Goal: Information Seeking & Learning: Learn about a topic

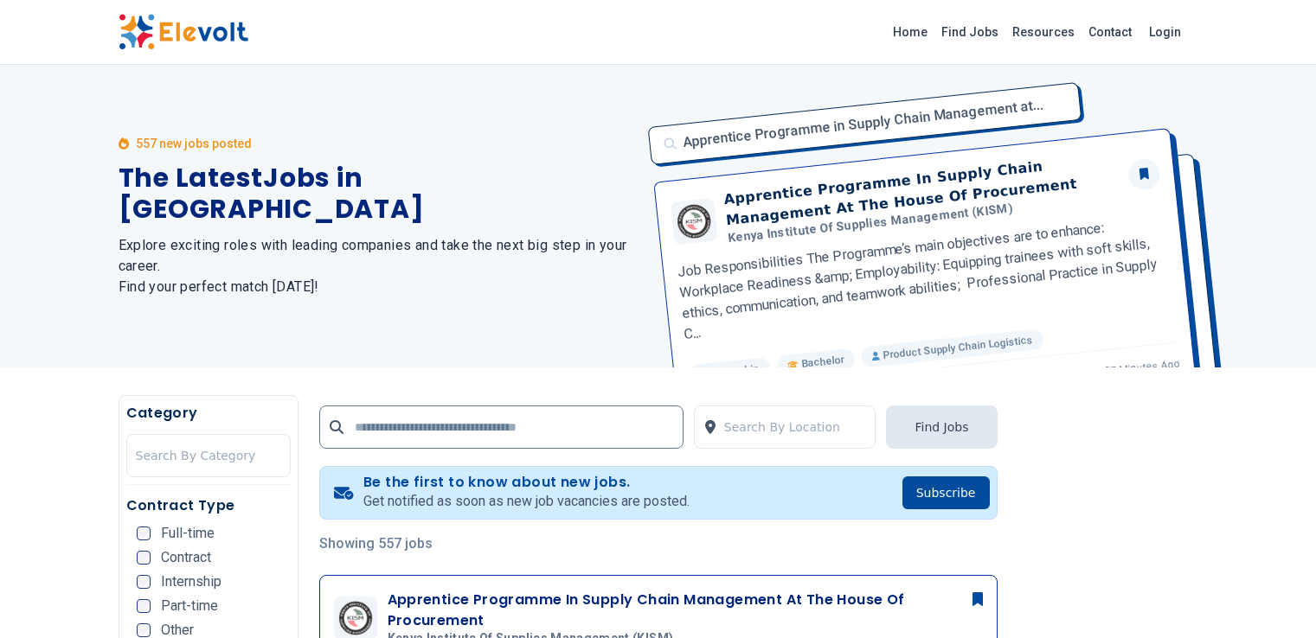
scroll to position [461, 0]
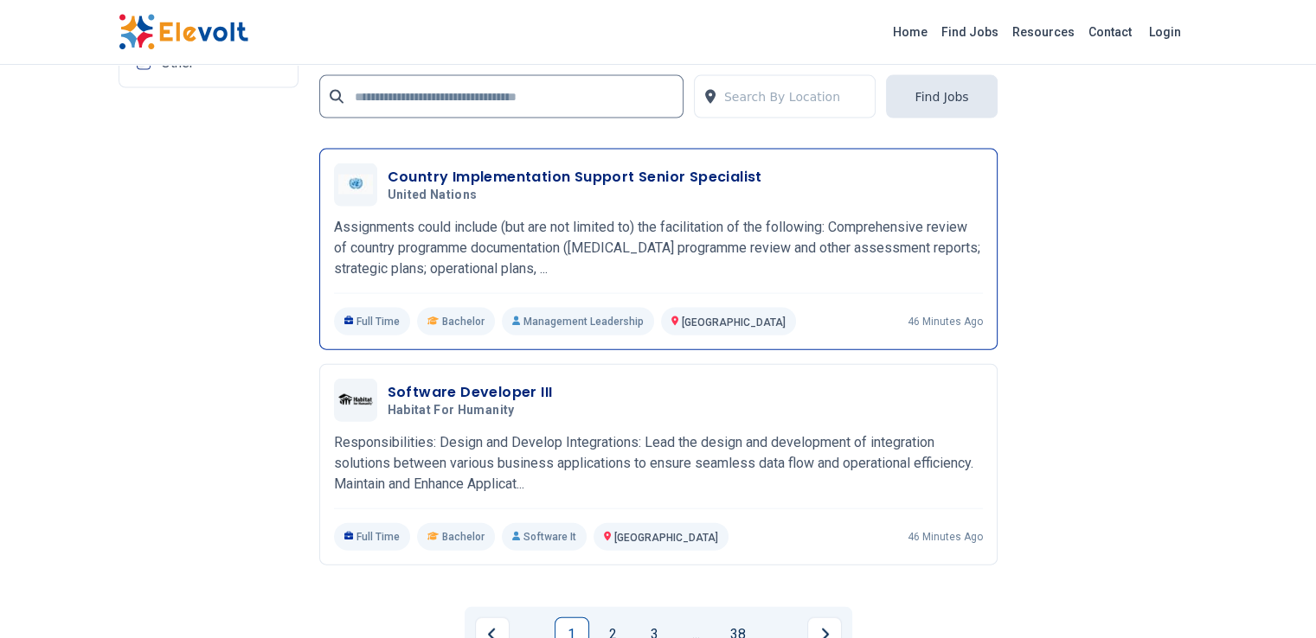
scroll to position [3806, 0]
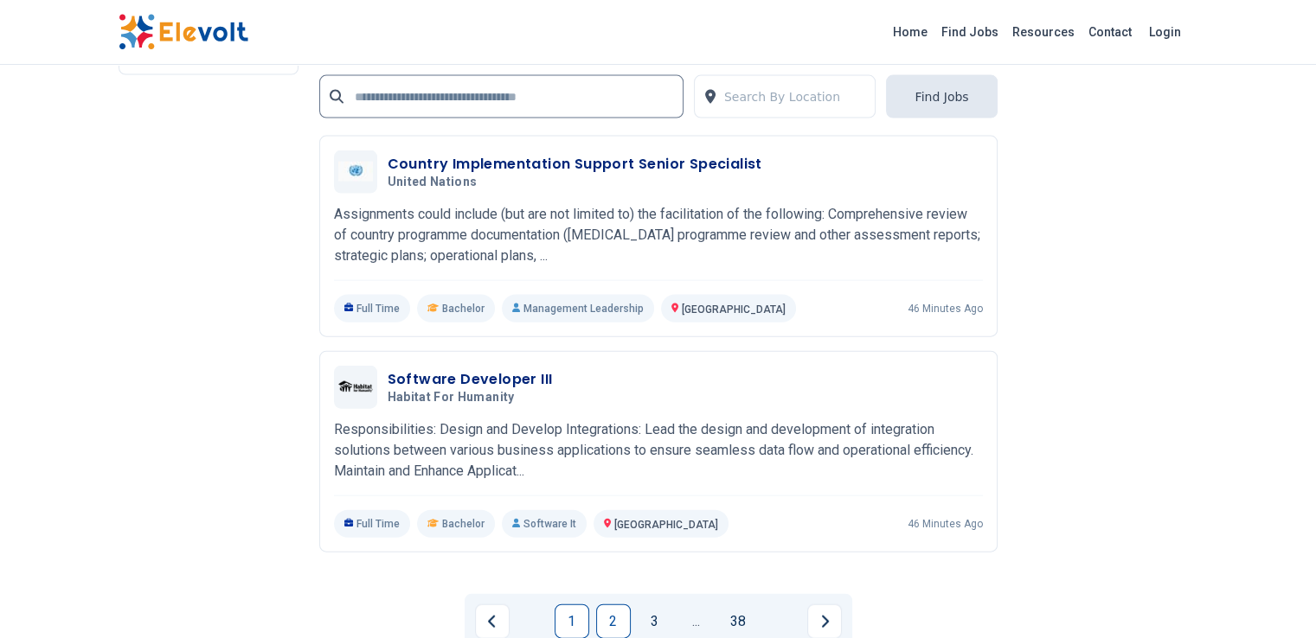
click at [606, 605] on link "2" at bounding box center [613, 622] width 35 height 35
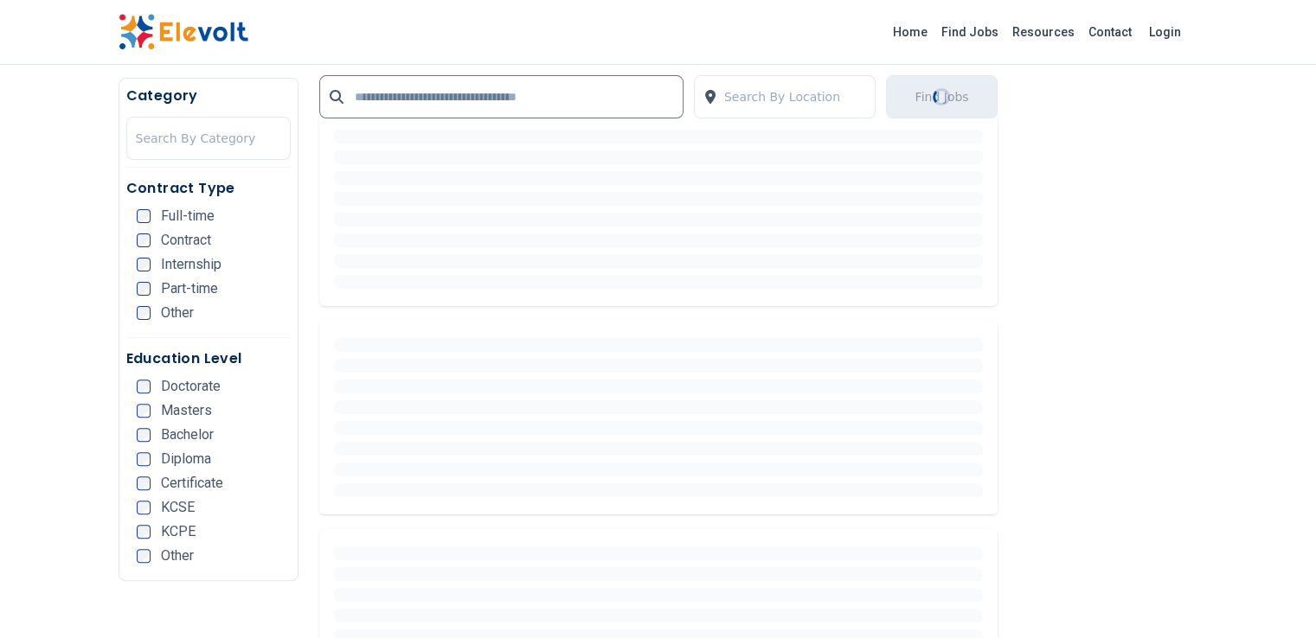
scroll to position [461, 0]
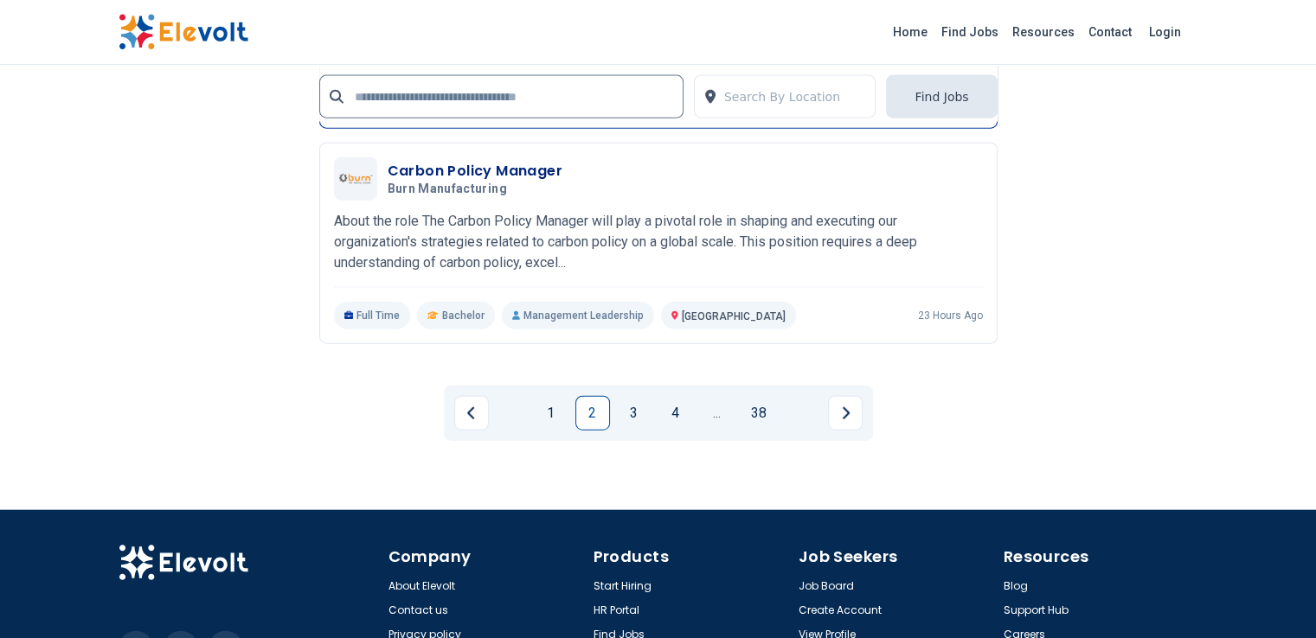
scroll to position [4031, 0]
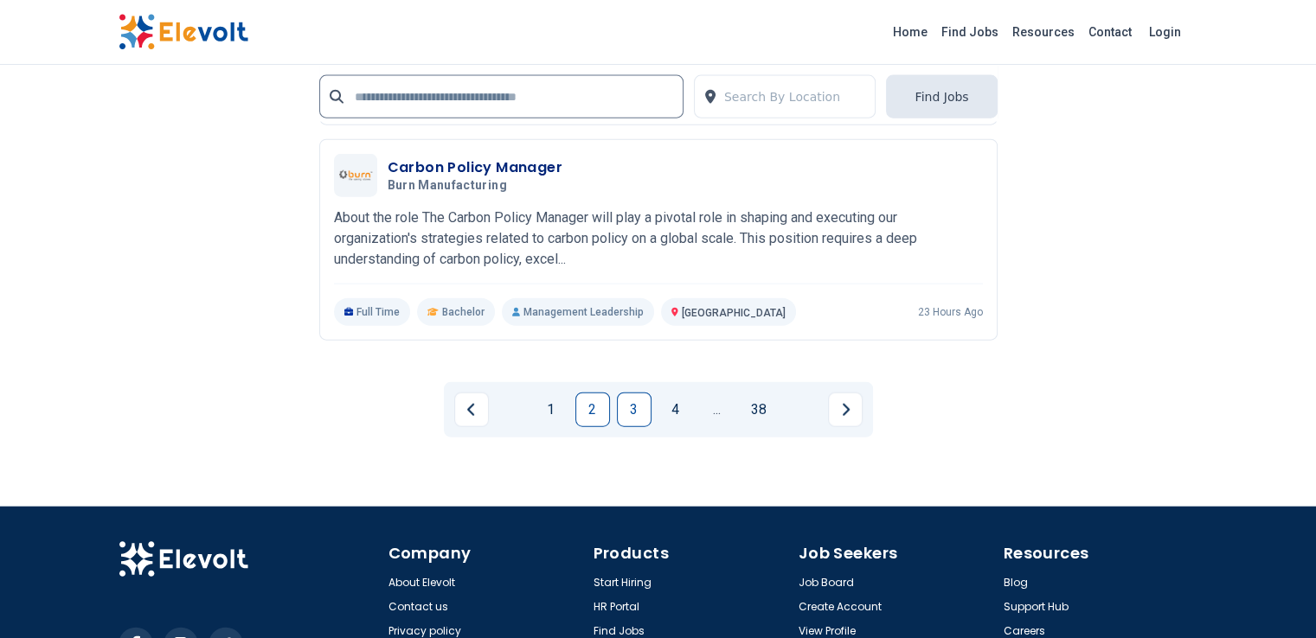
click at [644, 393] on link "3" at bounding box center [634, 410] width 35 height 35
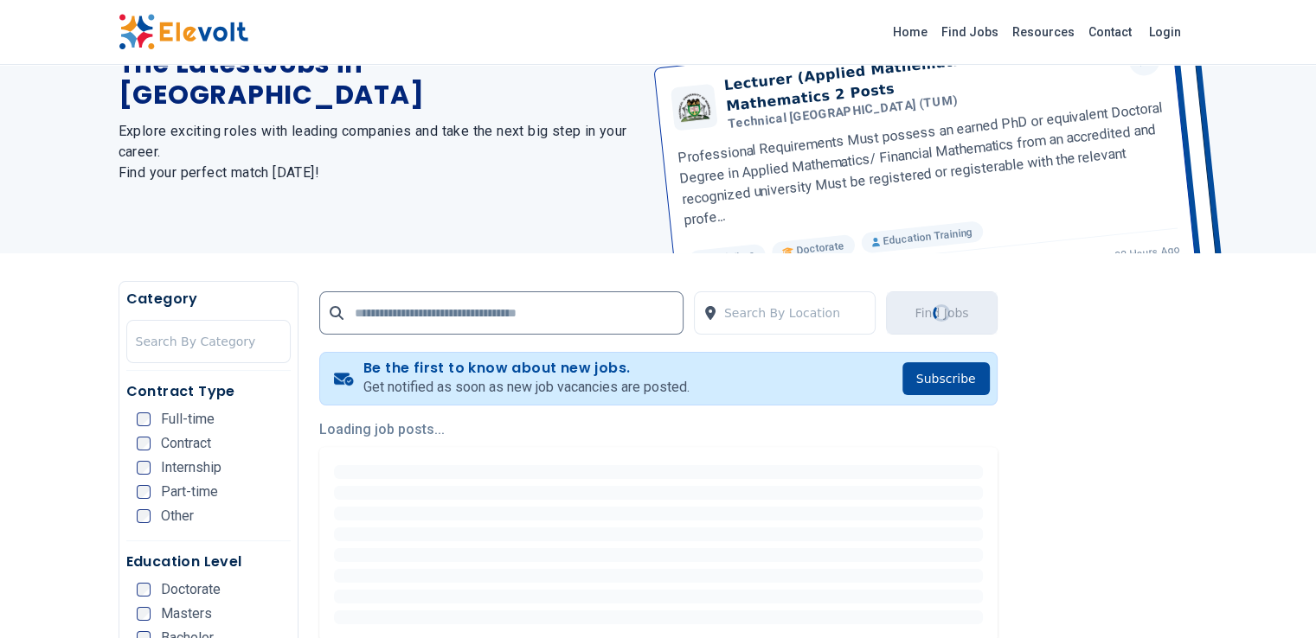
scroll to position [115, 0]
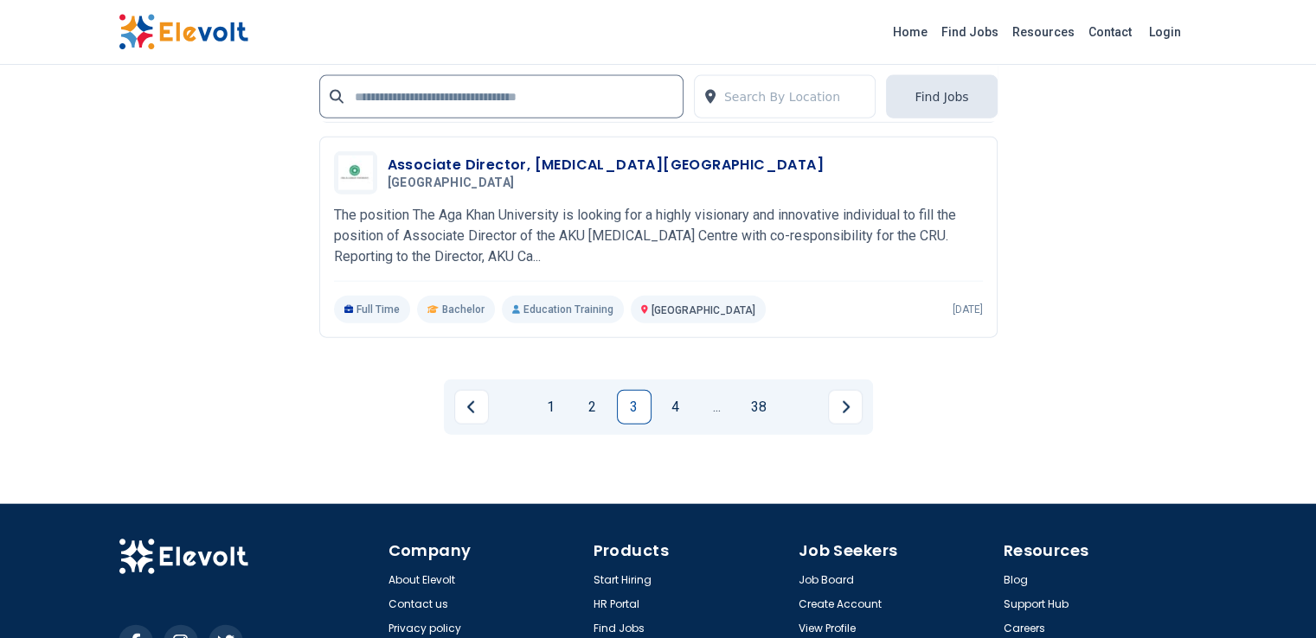
scroll to position [4012, 0]
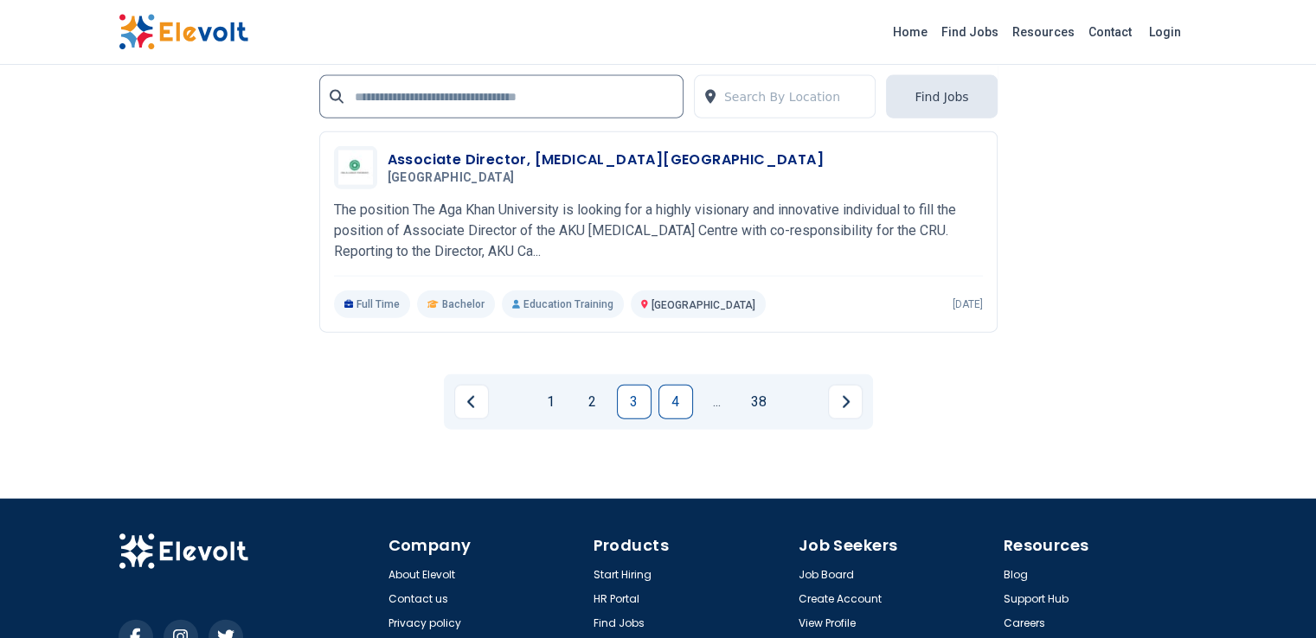
click at [662, 385] on link "4" at bounding box center [675, 402] width 35 height 35
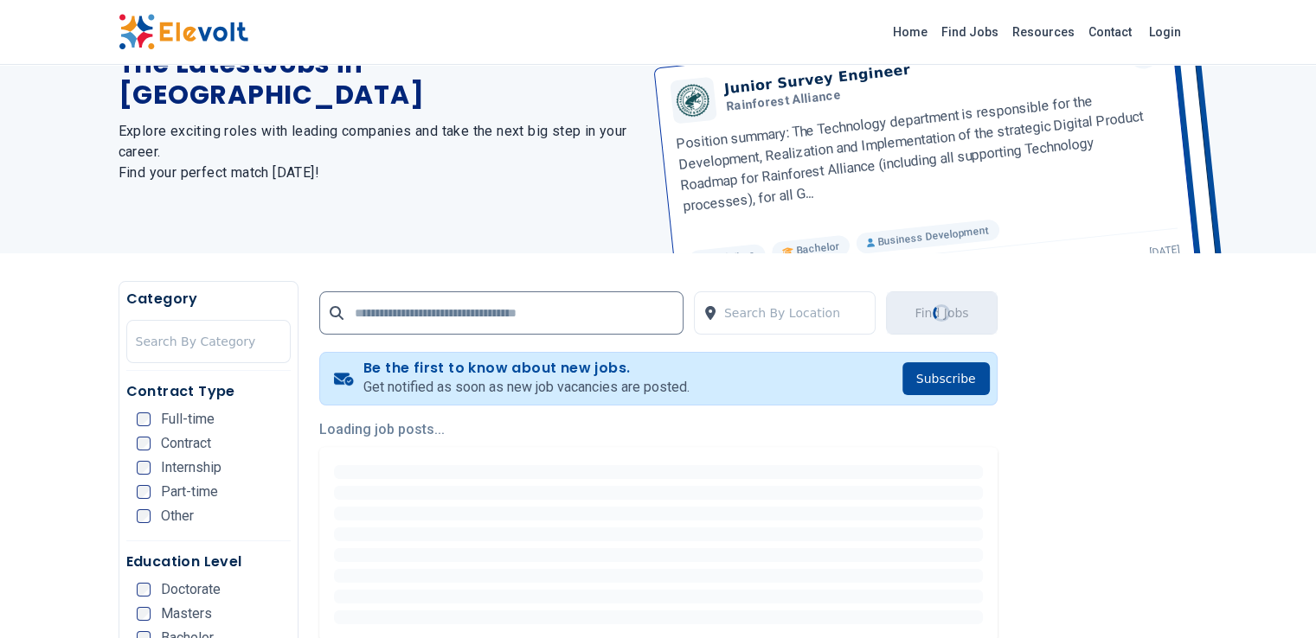
scroll to position [225, 0]
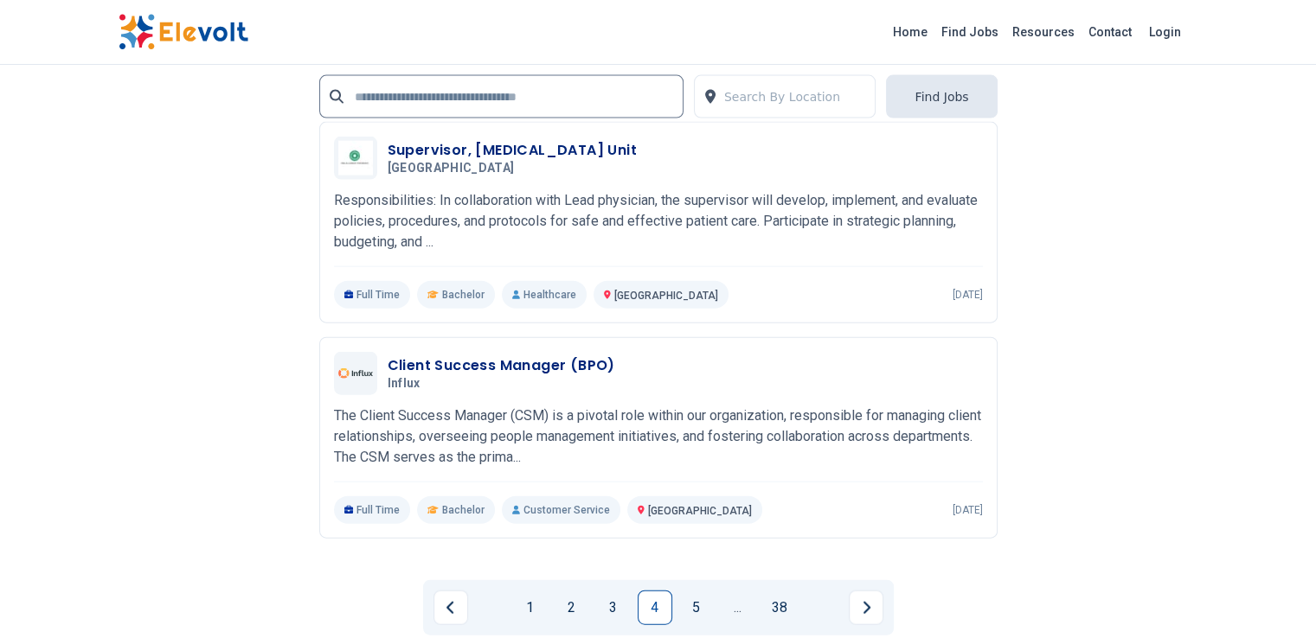
scroll to position [3909, 0]
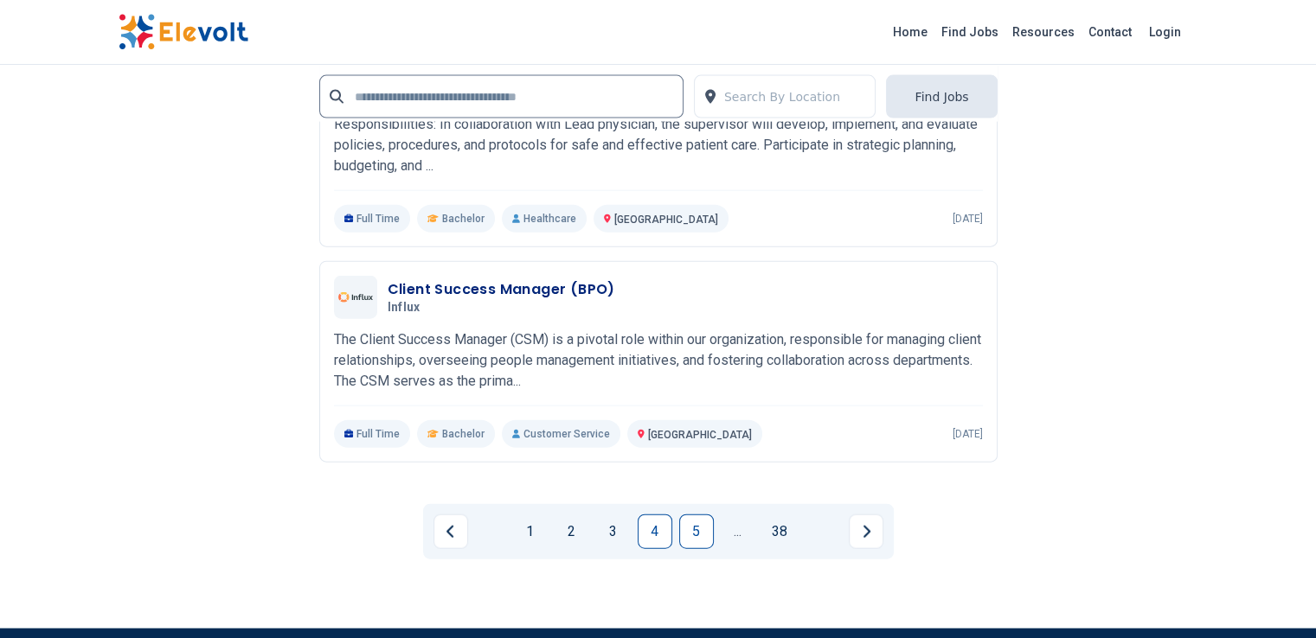
click at [680, 515] on link "5" at bounding box center [696, 532] width 35 height 35
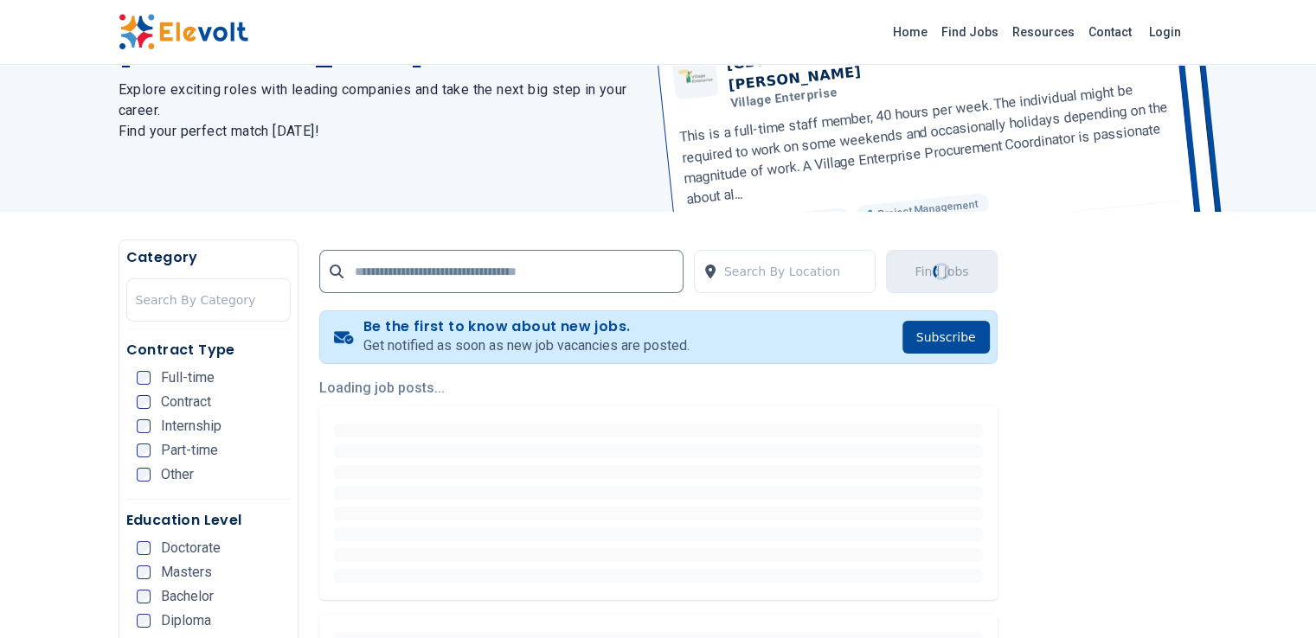
scroll to position [230, 0]
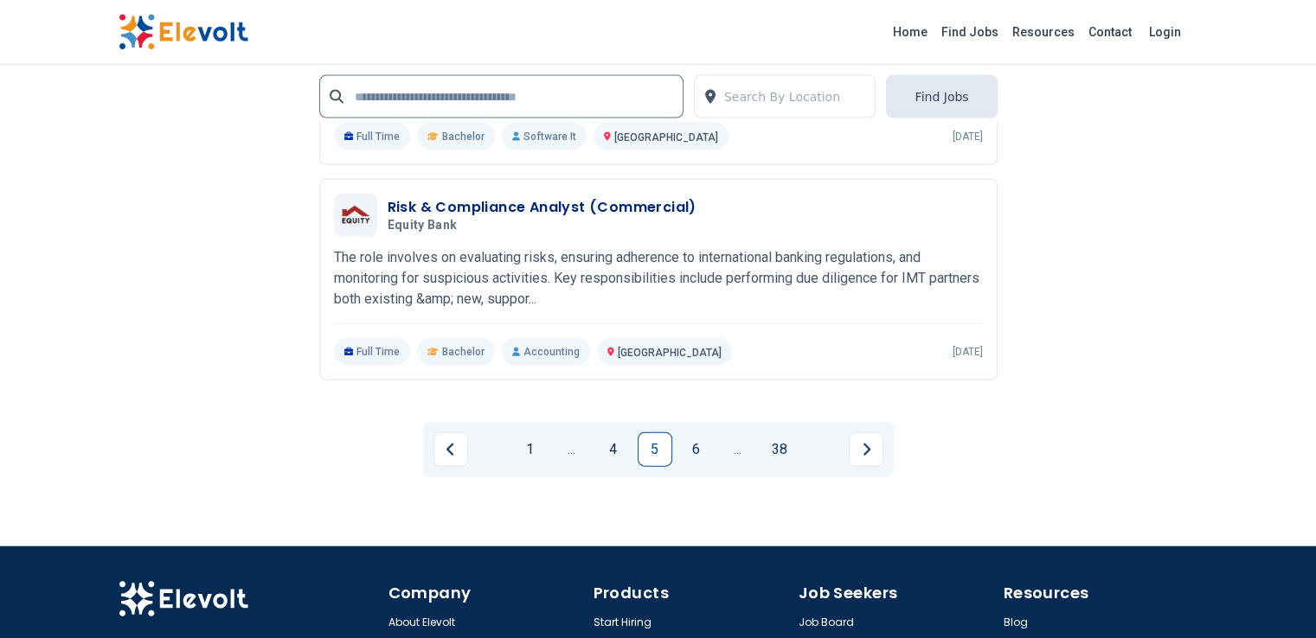
scroll to position [3896, 0]
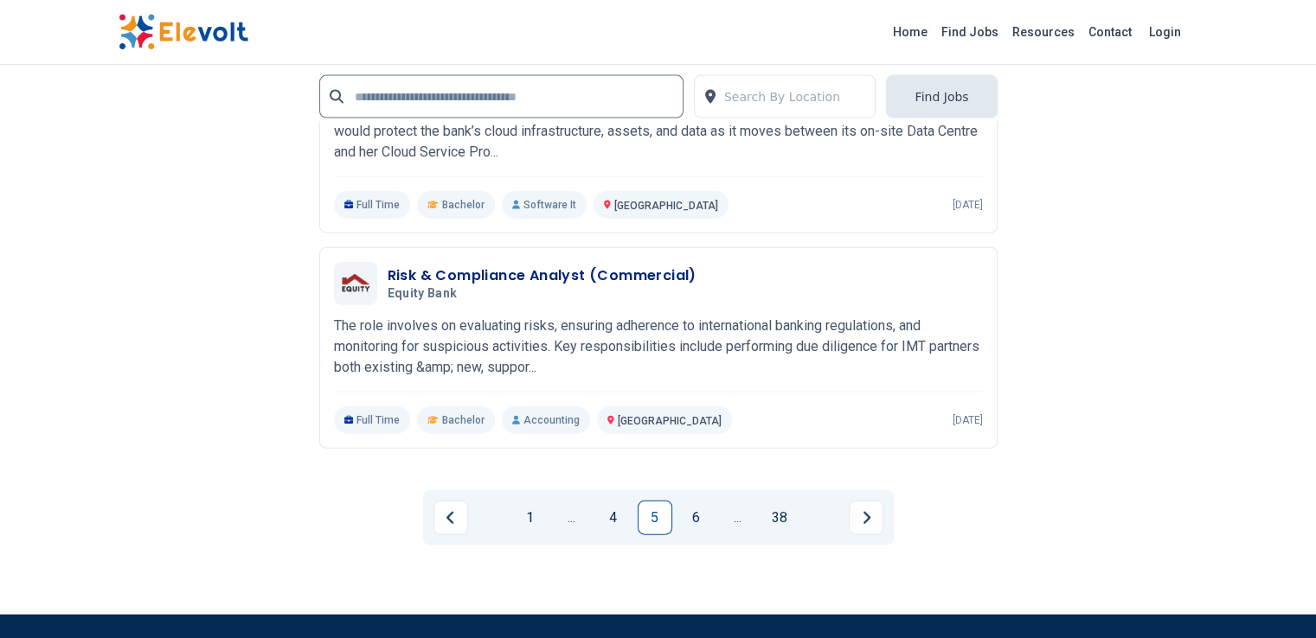
click at [689, 501] on link "6" at bounding box center [696, 518] width 35 height 35
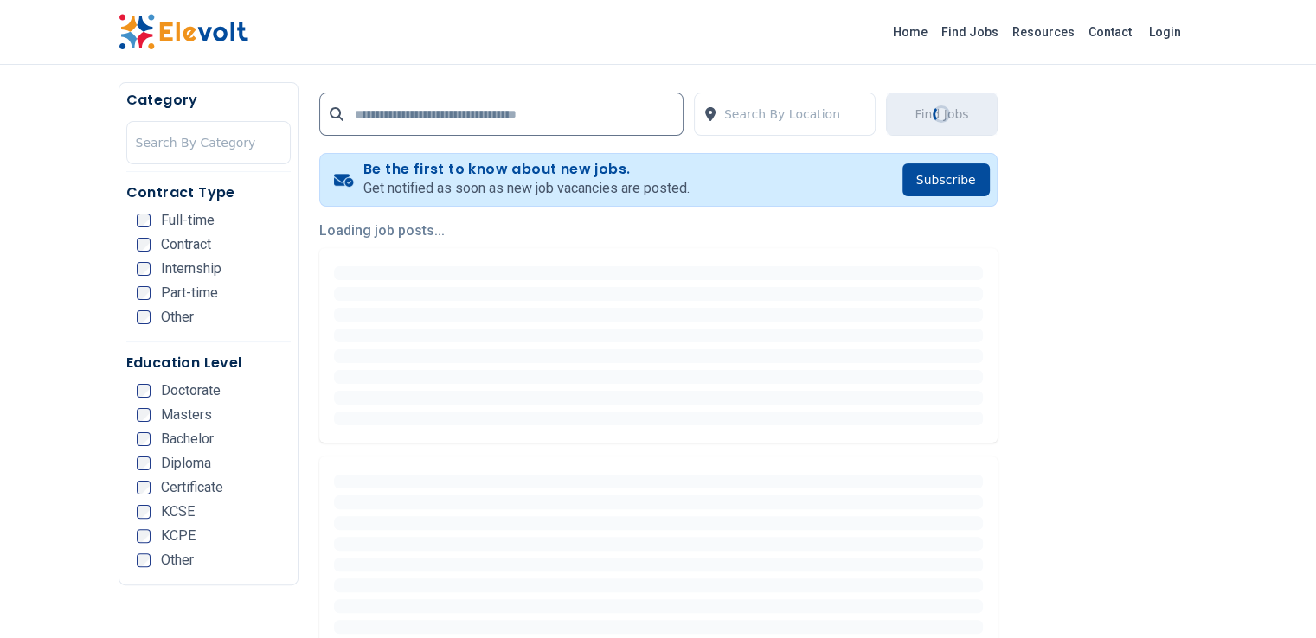
scroll to position [346, 0]
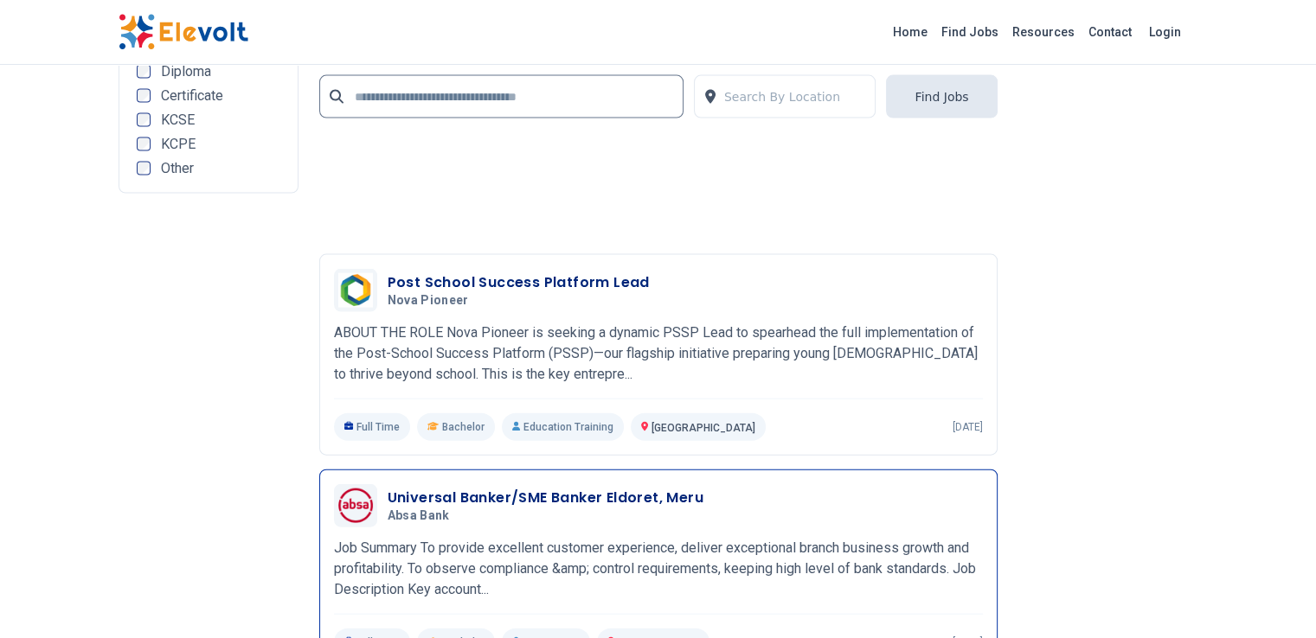
scroll to position [3921, 0]
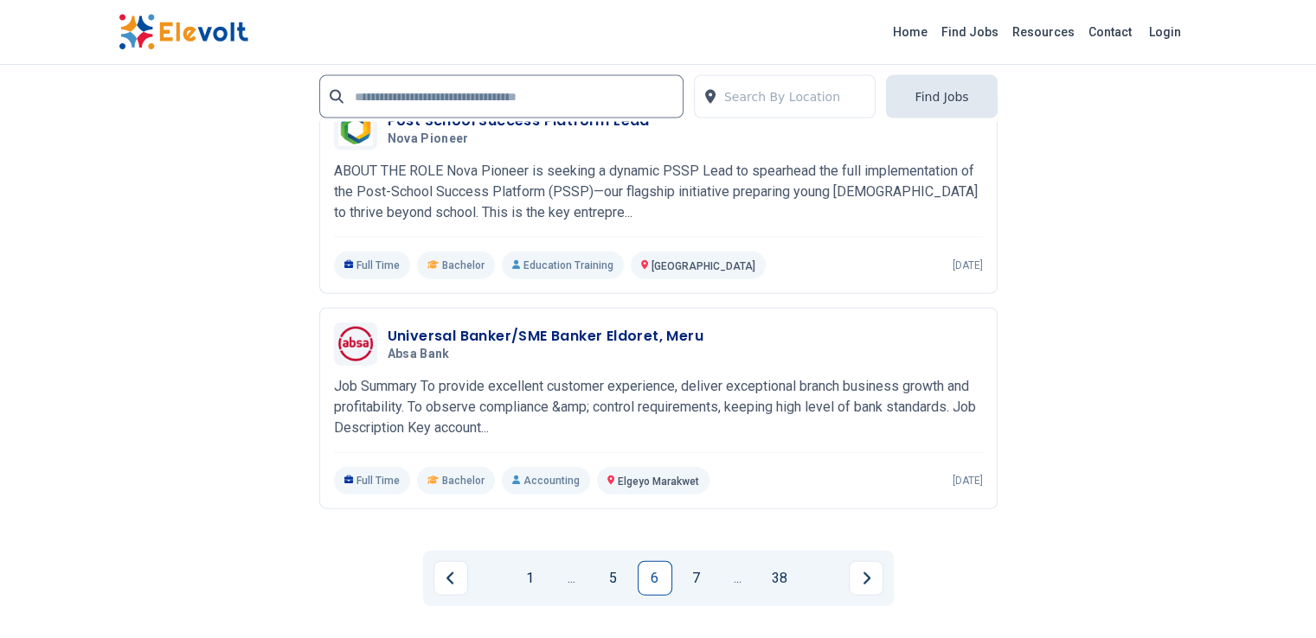
click at [677, 561] on ul "1 ... 5 6 7 ... 38" at bounding box center [658, 578] width 450 height 35
click at [686, 561] on link "7" at bounding box center [696, 578] width 35 height 35
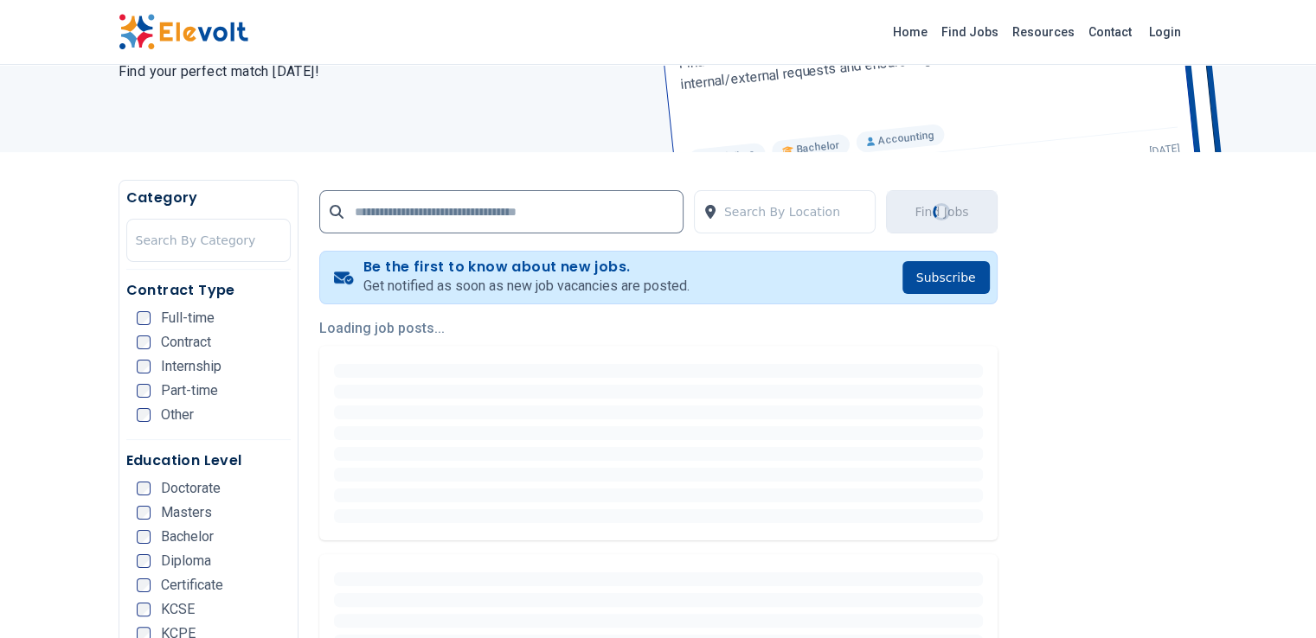
scroll to position [230, 0]
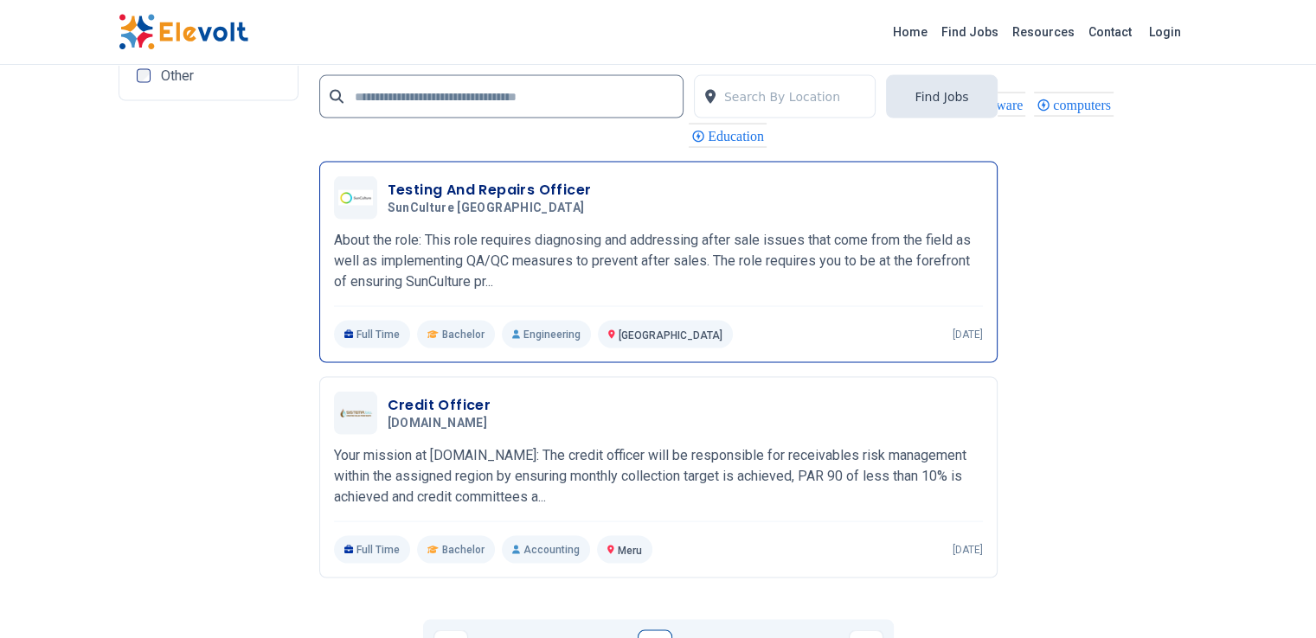
scroll to position [3575, 0]
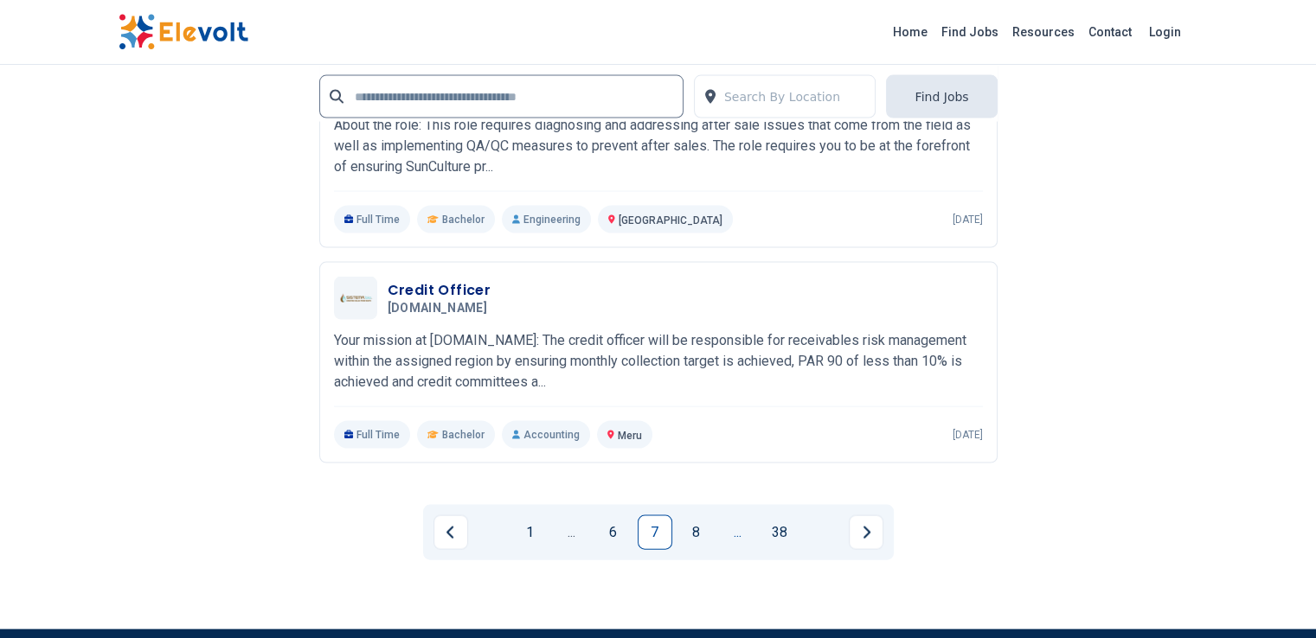
click at [721, 516] on link "..." at bounding box center [738, 533] width 35 height 35
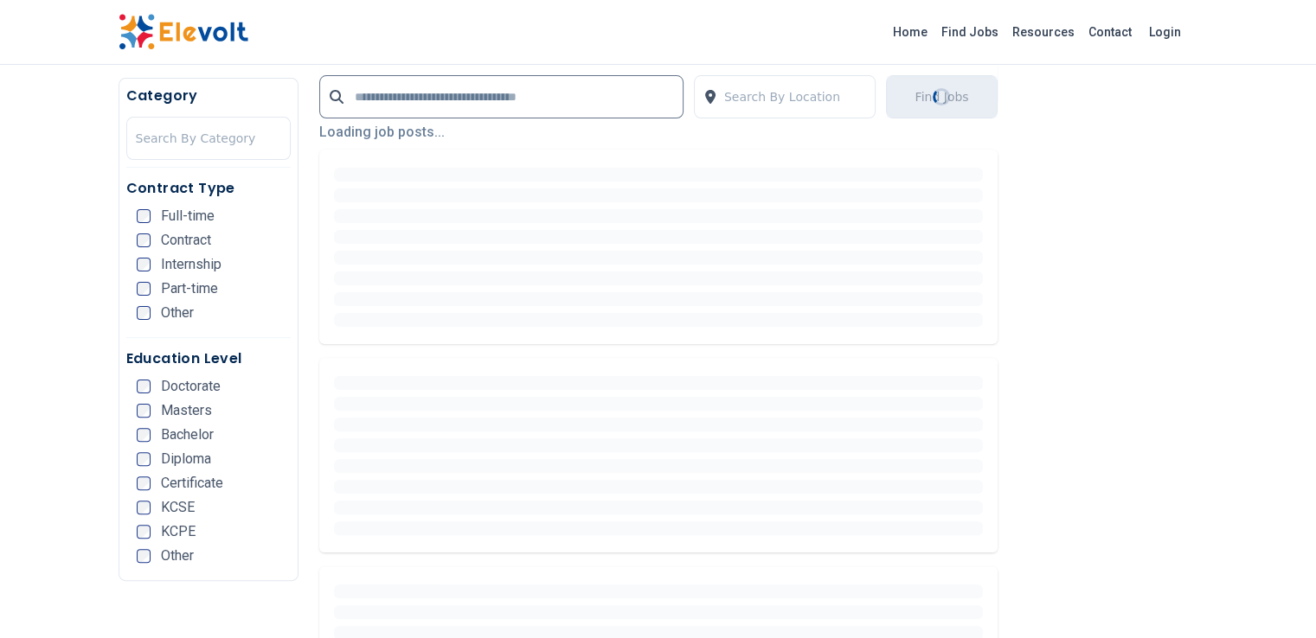
scroll to position [576, 0]
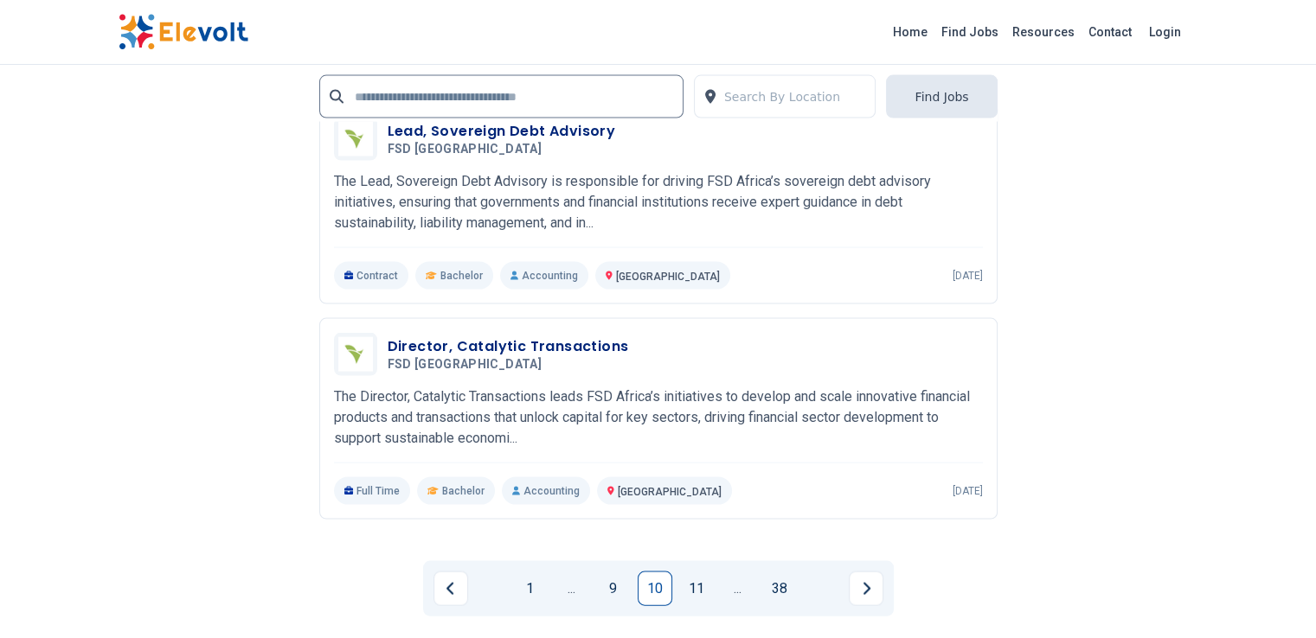
scroll to position [3575, 0]
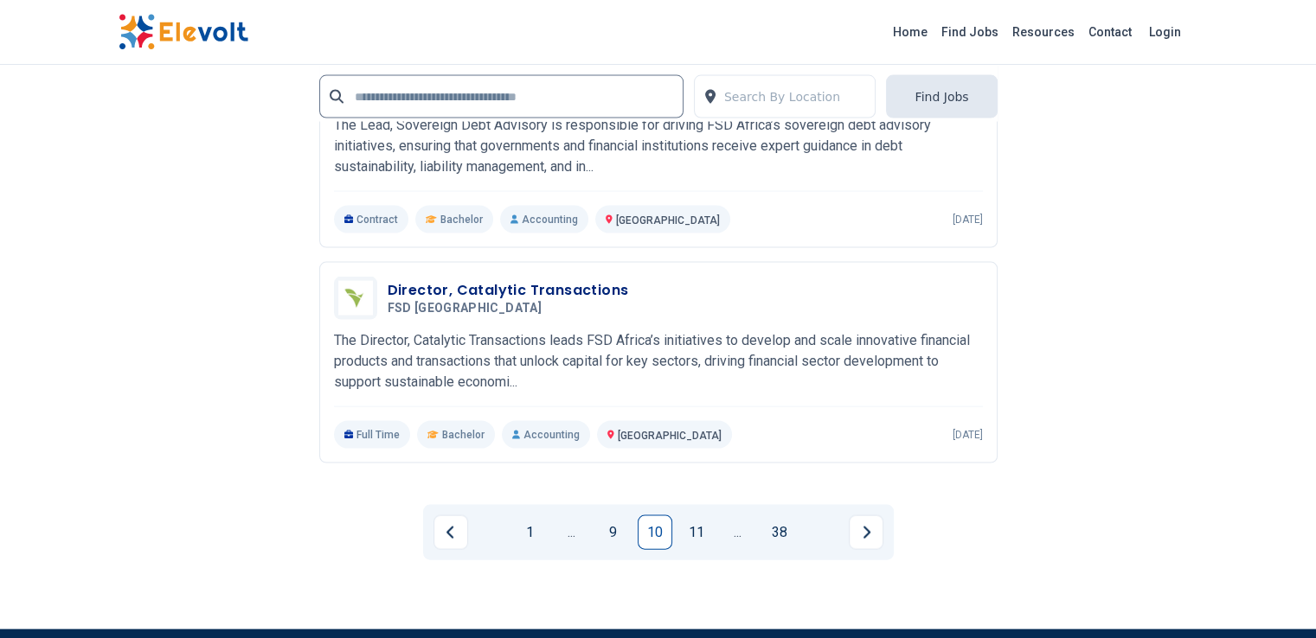
click at [625, 516] on link "9" at bounding box center [613, 533] width 35 height 35
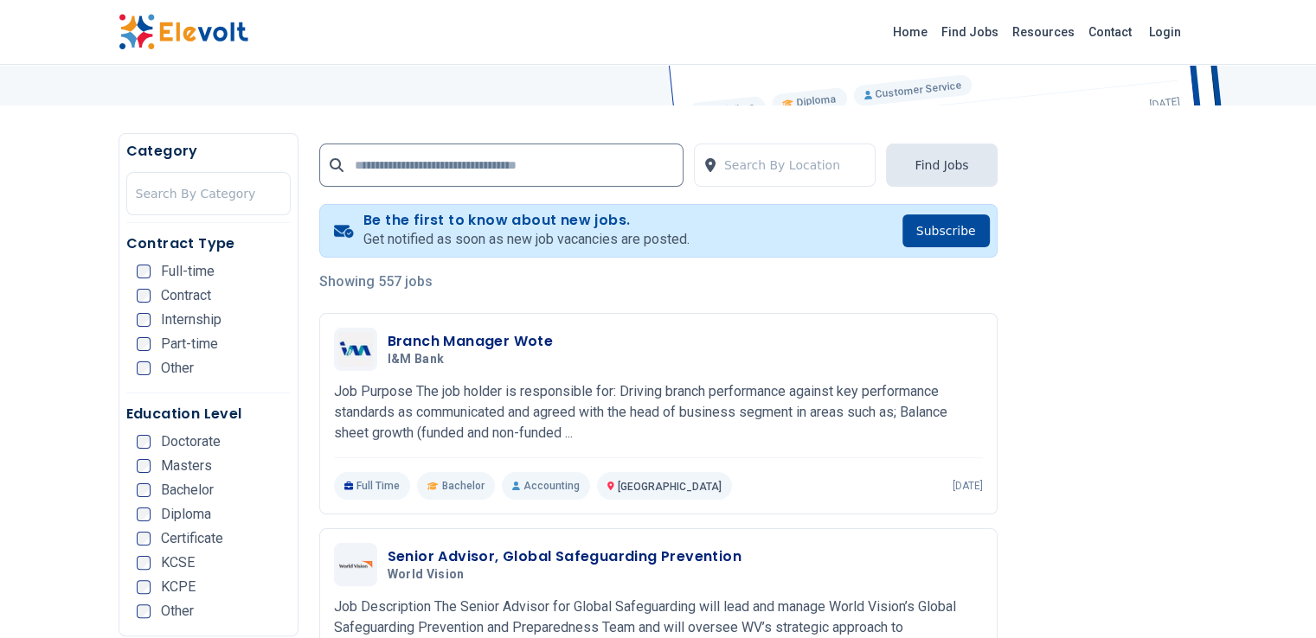
scroll to position [576, 0]
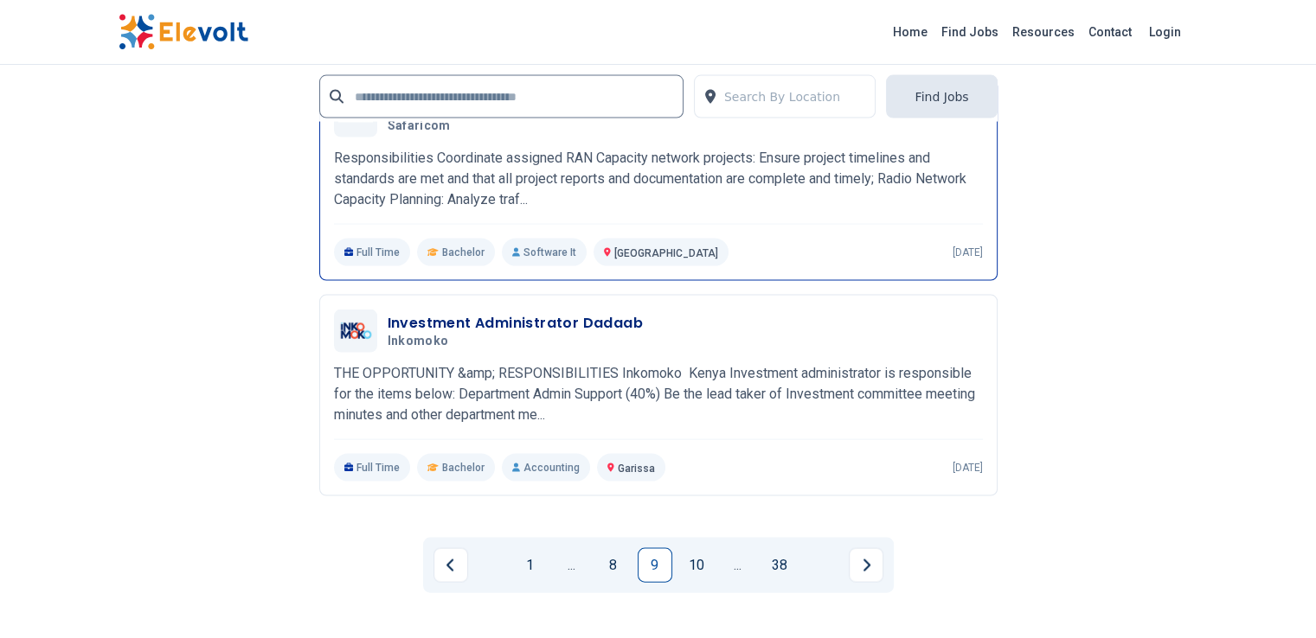
scroll to position [3575, 0]
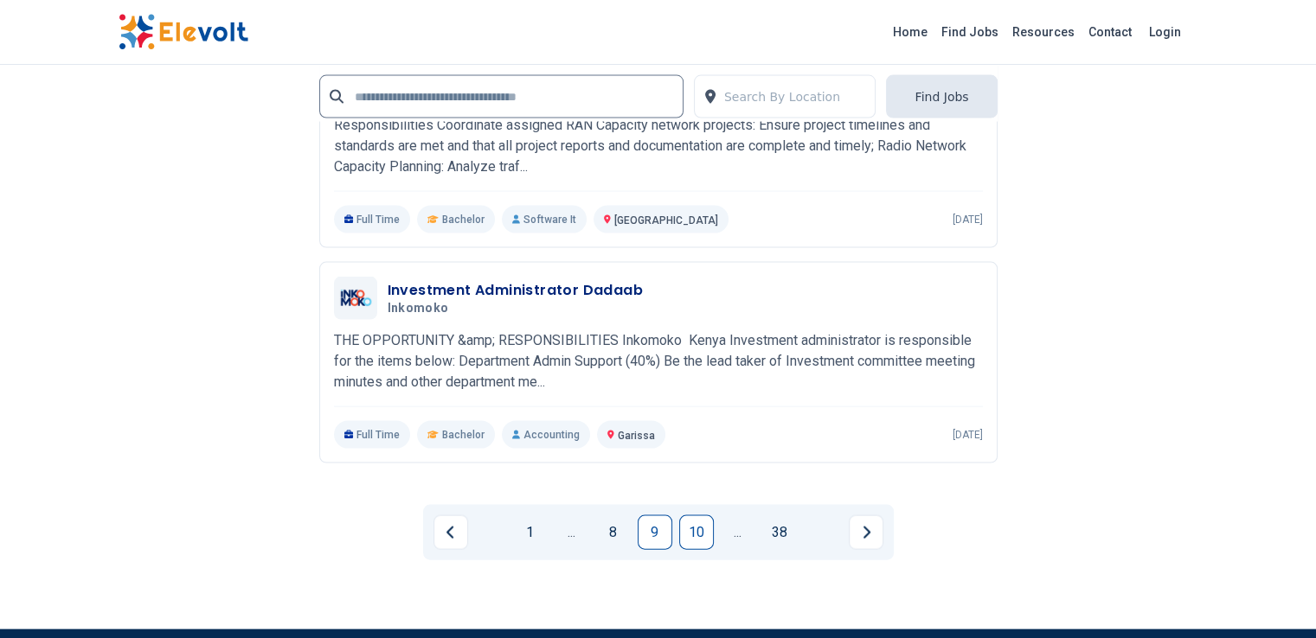
click at [704, 516] on link "10" at bounding box center [696, 533] width 35 height 35
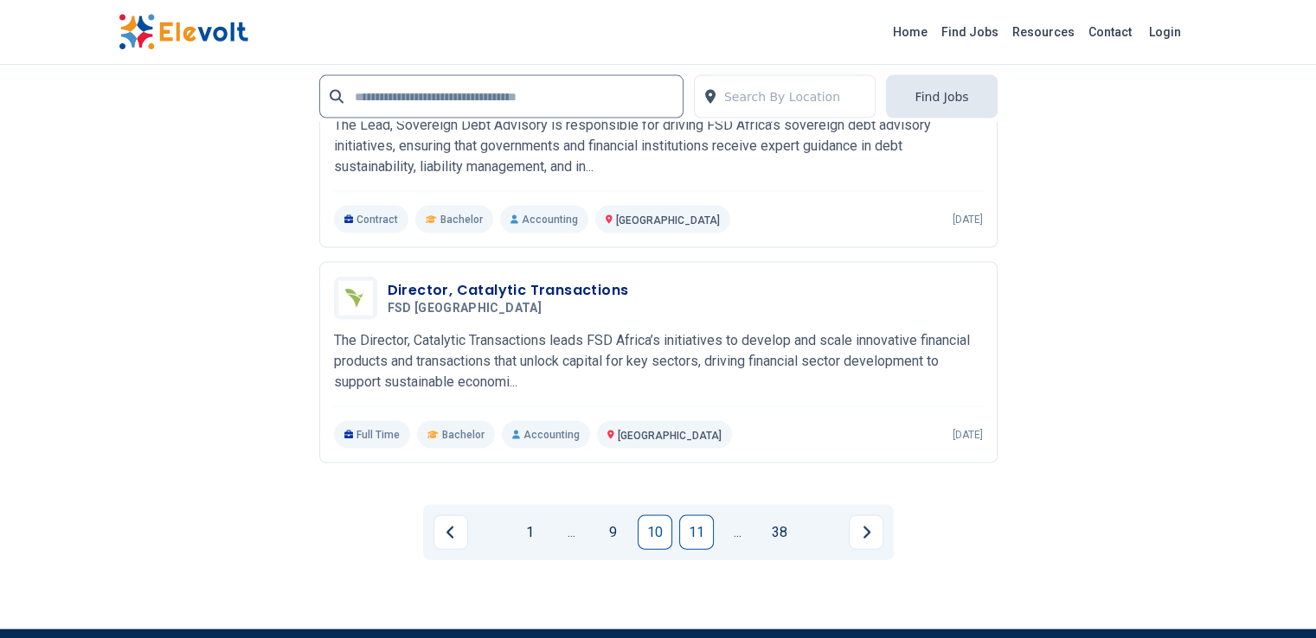
click at [679, 516] on link "11" at bounding box center [696, 533] width 35 height 35
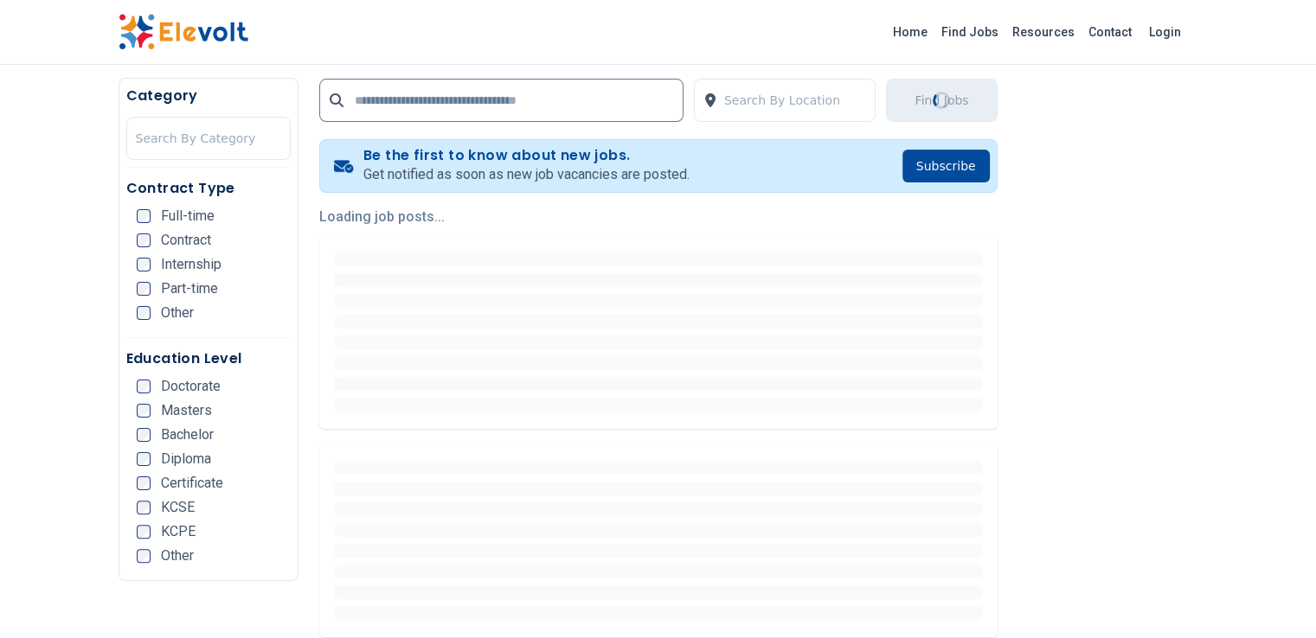
scroll to position [346, 0]
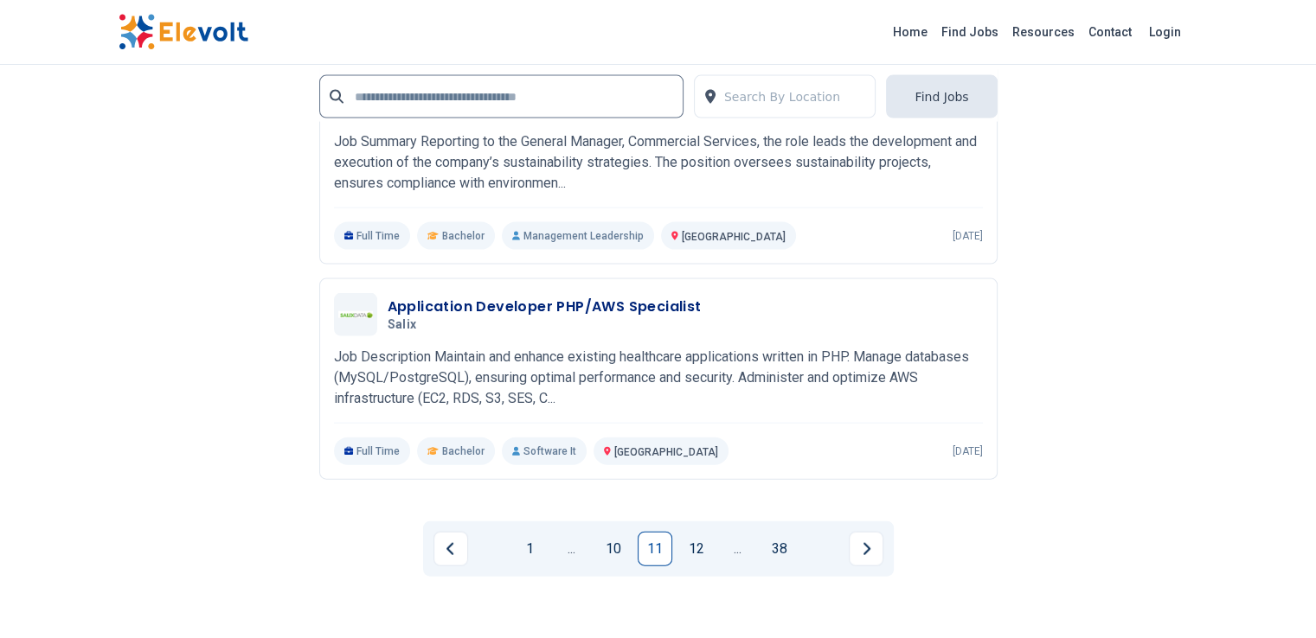
scroll to position [3806, 0]
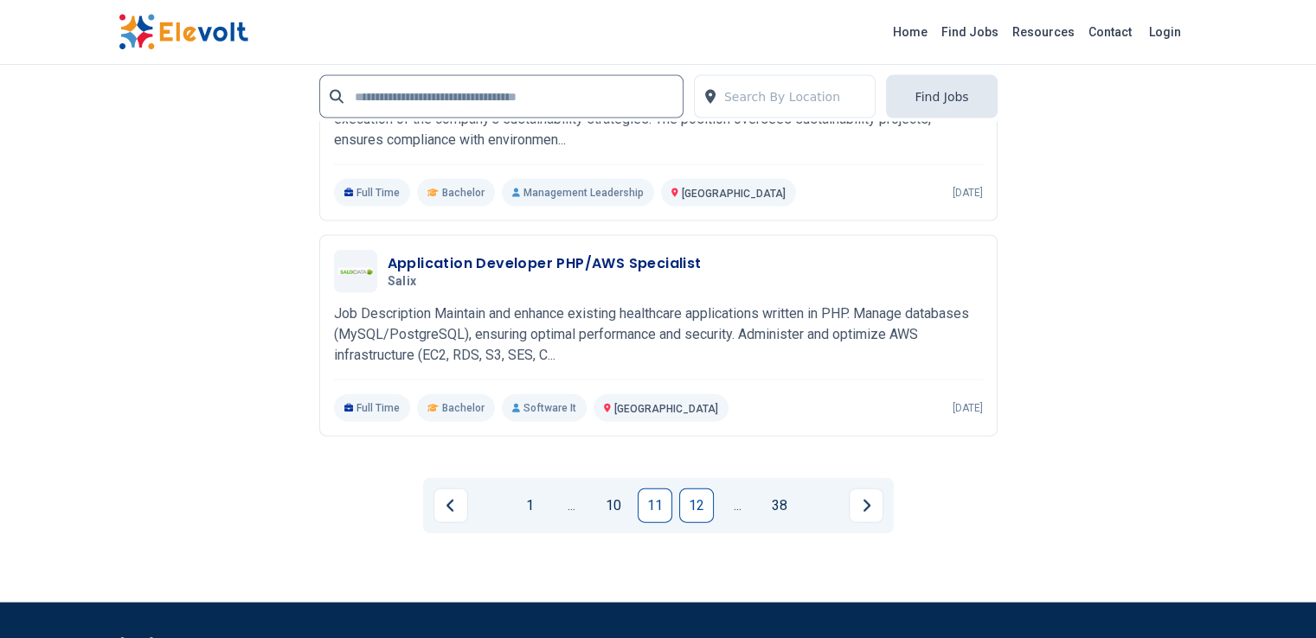
click at [699, 478] on div "1 ... 10 11 12 ... 38" at bounding box center [658, 505] width 471 height 55
click at [699, 489] on link "12" at bounding box center [696, 506] width 35 height 35
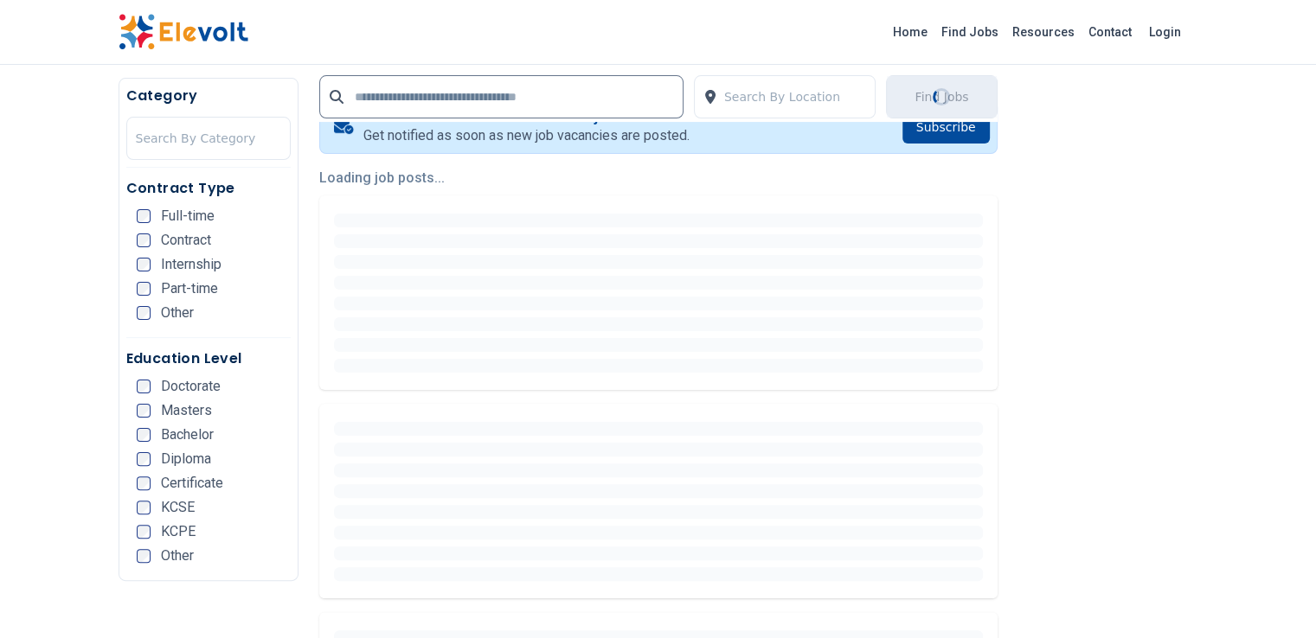
scroll to position [346, 0]
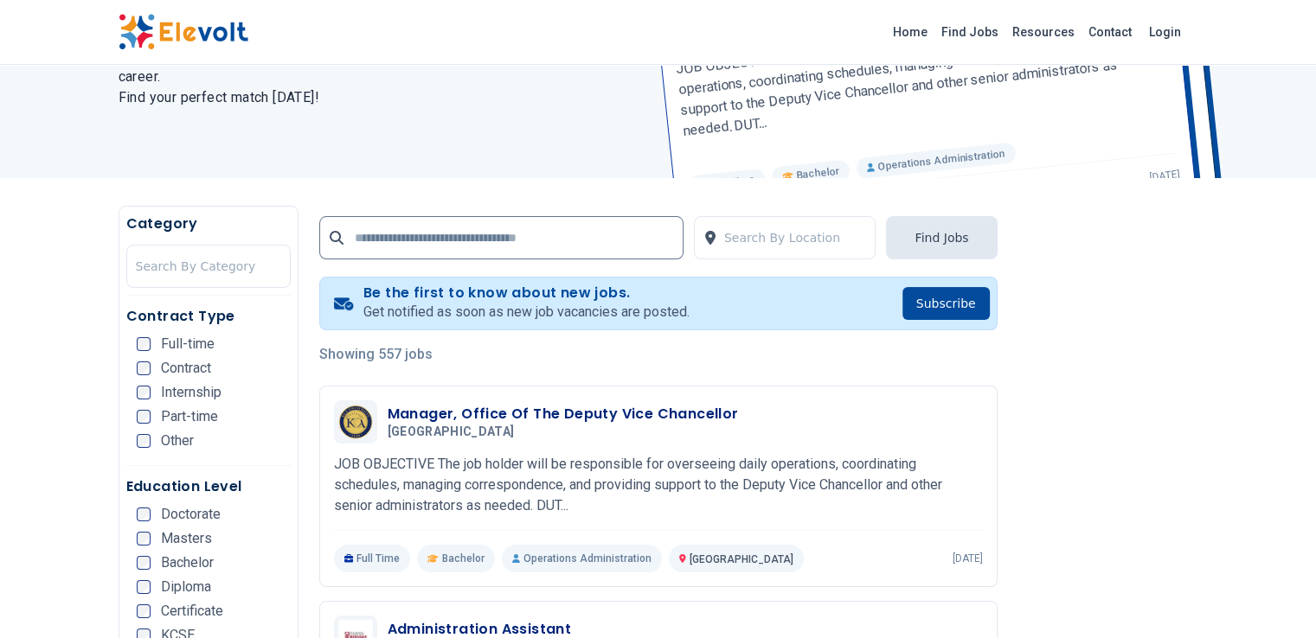
scroll to position [576, 0]
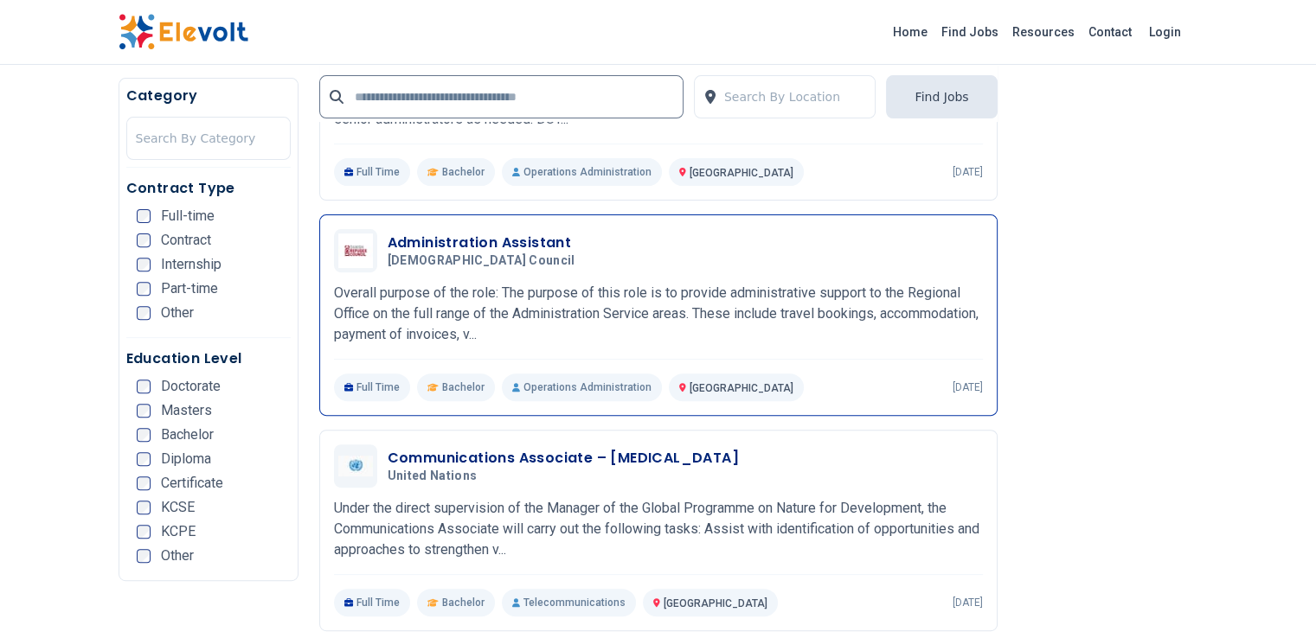
click at [424, 284] on p "Overall purpose of the role: The purpose of this role is to provide administrat…" at bounding box center [658, 314] width 649 height 62
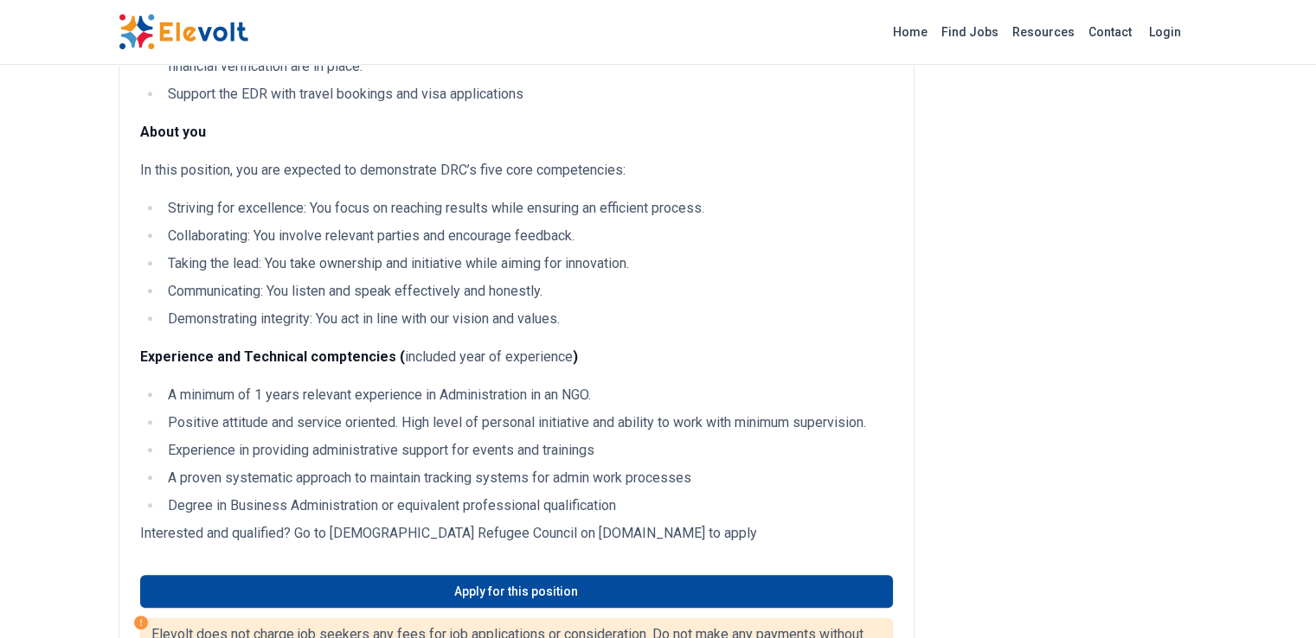
scroll to position [807, 0]
